Goal: Task Accomplishment & Management: Manage account settings

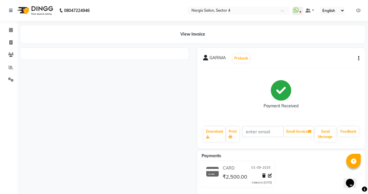
click at [359, 58] on icon "button" at bounding box center [358, 58] width 1 height 0
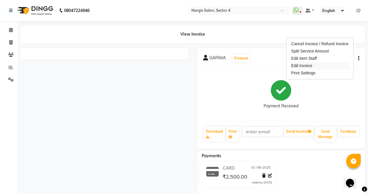
click at [314, 66] on div "Edit Invoice" at bounding box center [320, 65] width 60 height 7
select select "service"
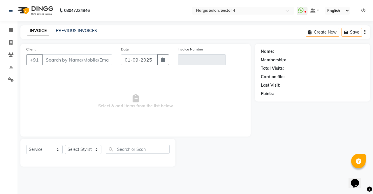
type input "95******98"
type input "V/2025-26/3966"
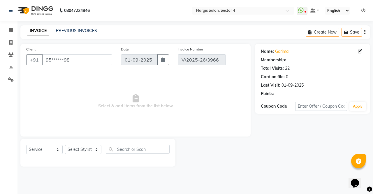
select select "1: Object"
select select "select"
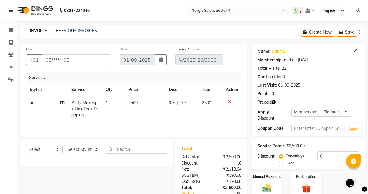
click at [31, 104] on span "anu" at bounding box center [33, 102] width 7 height 5
select select "60383"
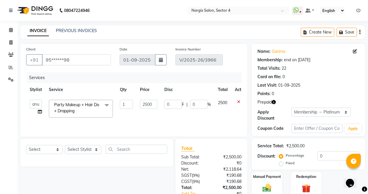
click at [40, 111] on icon at bounding box center [40, 111] width 4 height 4
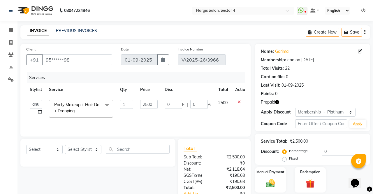
select select "60383"
select select "29276"
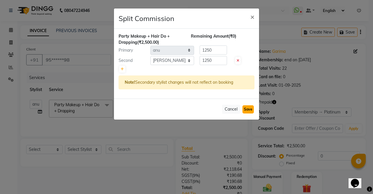
click at [249, 107] on button "Save" at bounding box center [247, 109] width 11 height 8
select select "Select"
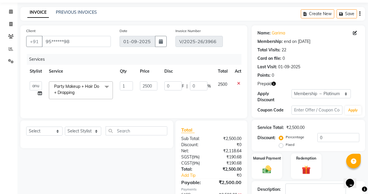
scroll to position [52, 0]
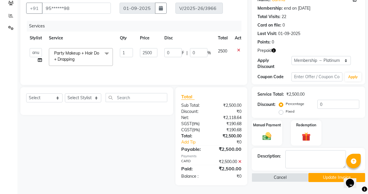
click at [330, 176] on button "Update Invoice" at bounding box center [337, 177] width 57 height 9
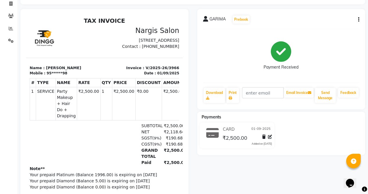
scroll to position [41, 0]
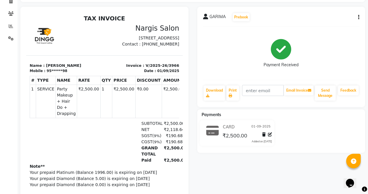
click at [357, 19] on button "button" at bounding box center [357, 17] width 3 height 6
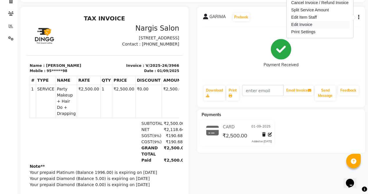
click at [317, 22] on div "Edit Invoice" at bounding box center [320, 24] width 60 height 7
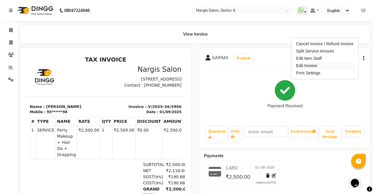
select select "service"
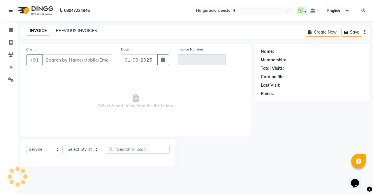
type input "95******98"
type input "V/2025-26/3966"
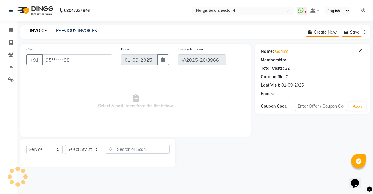
select select "1: Object"
select select "select"
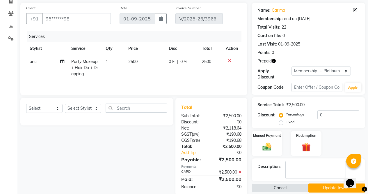
scroll to position [52, 0]
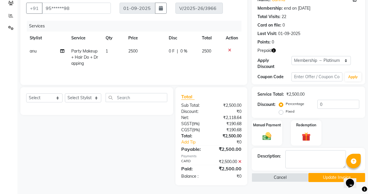
click at [64, 50] on icon at bounding box center [62, 51] width 4 height 4
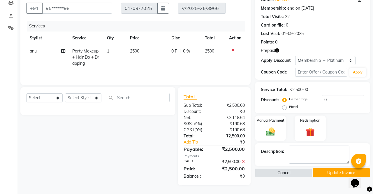
select select "60383"
select select "29276"
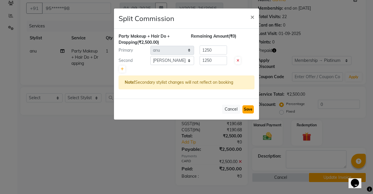
click at [247, 111] on button "Save" at bounding box center [247, 109] width 11 height 8
select select "Select"
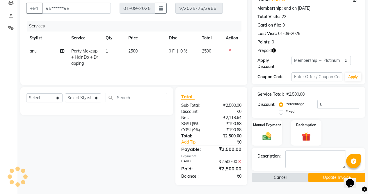
click at [328, 175] on button "Update Invoice" at bounding box center [337, 177] width 57 height 9
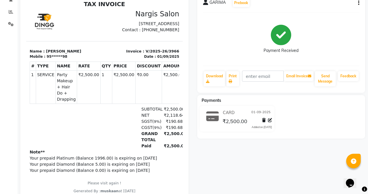
scroll to position [55, 0]
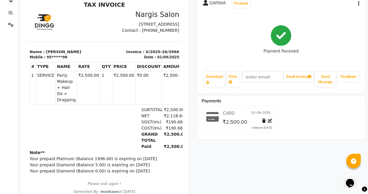
click at [359, 3] on icon "button" at bounding box center [358, 3] width 1 height 0
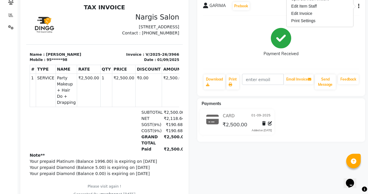
scroll to position [51, 0]
